Goal: Task Accomplishment & Management: Use online tool/utility

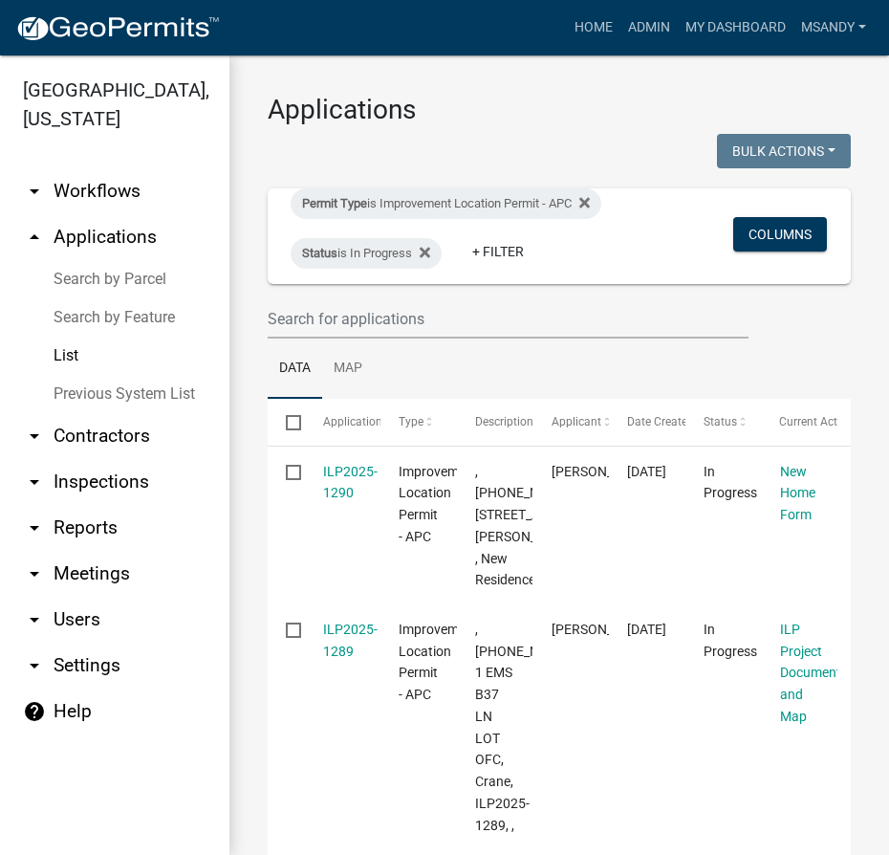
select select "3: 100"
click at [94, 281] on link "Search by Parcel" at bounding box center [114, 279] width 229 height 38
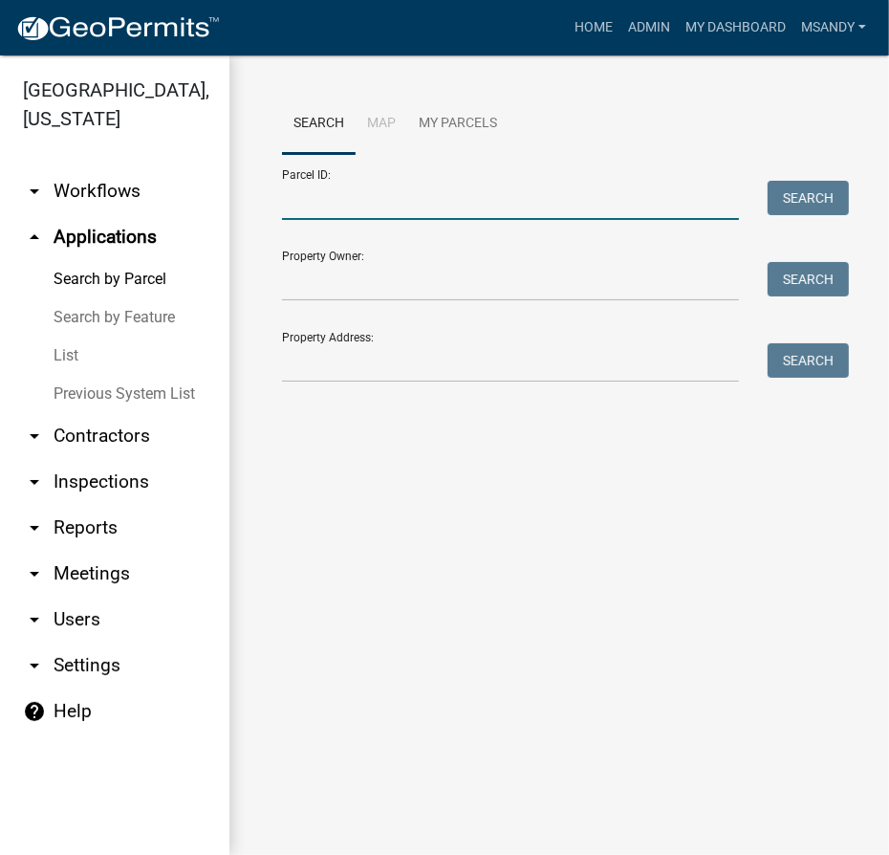
click at [407, 198] on input "Parcel ID:" at bounding box center [510, 200] width 457 height 39
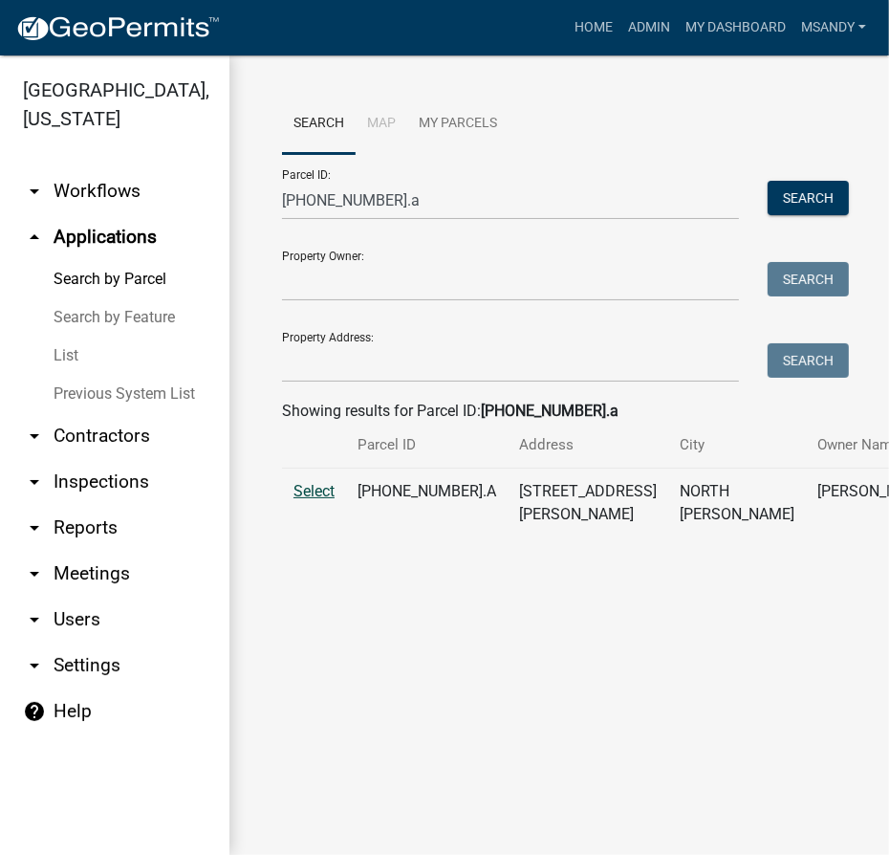
click at [299, 500] on span "Select" at bounding box center [314, 491] width 41 height 18
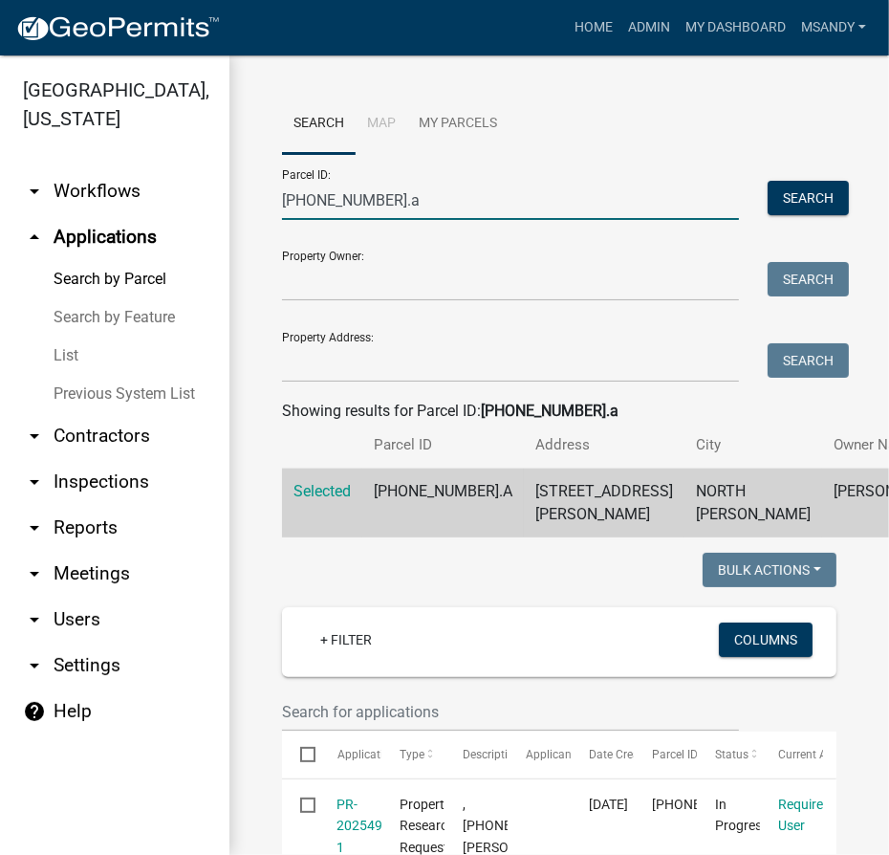
click at [478, 203] on input "[PHONE_NUMBER].a" at bounding box center [510, 200] width 457 height 39
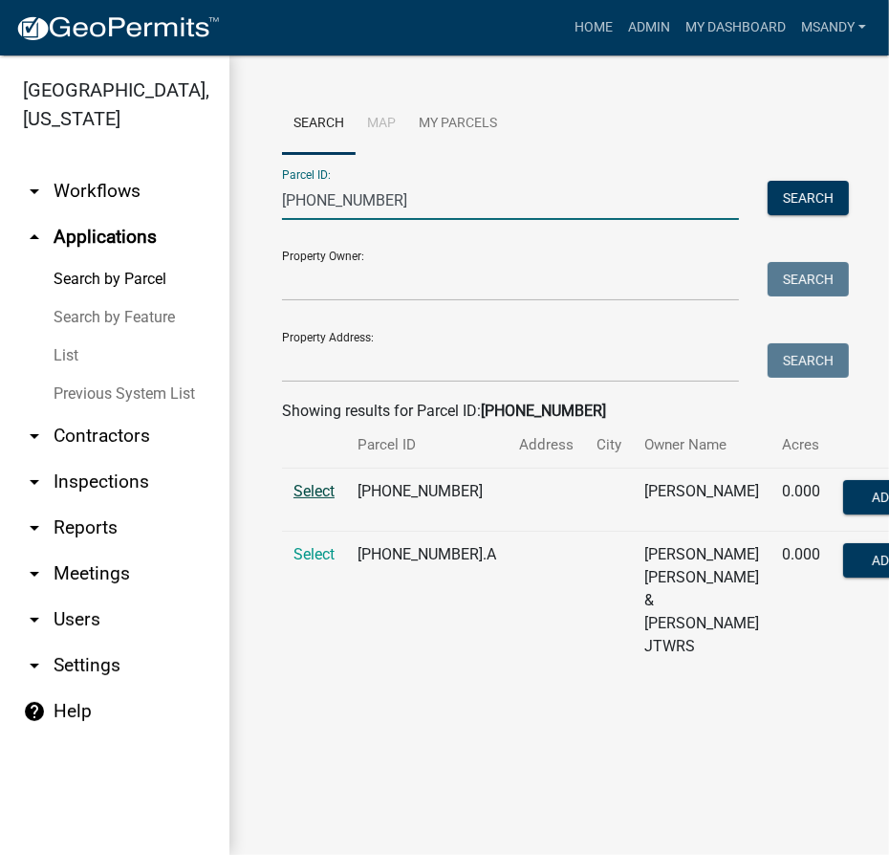
type input "[PHONE_NUMBER]"
click at [311, 500] on span "Select" at bounding box center [314, 491] width 41 height 18
